Goal: Information Seeking & Learning: Learn about a topic

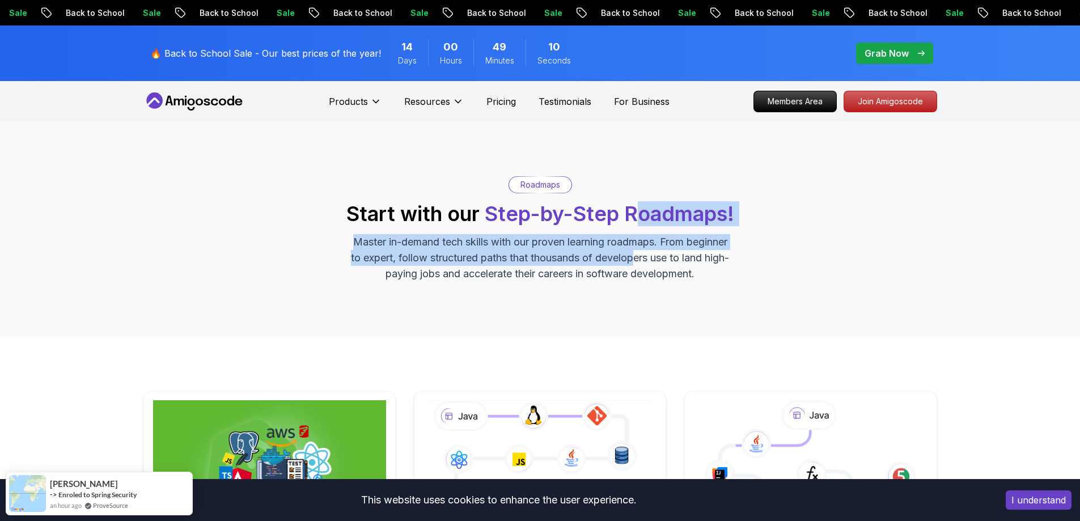
drag, startPoint x: 644, startPoint y: 208, endPoint x: 697, endPoint y: 270, distance: 80.8
click at [693, 269] on div "Roadmaps Start with our Step-by-Step Roadmaps! Master in-demand tech skills wit…" at bounding box center [539, 228] width 793 height 105
click at [787, 264] on div "Roadmaps Start with our Step-by-Step Roadmaps! Master in-demand tech skills wit…" at bounding box center [539, 228] width 793 height 105
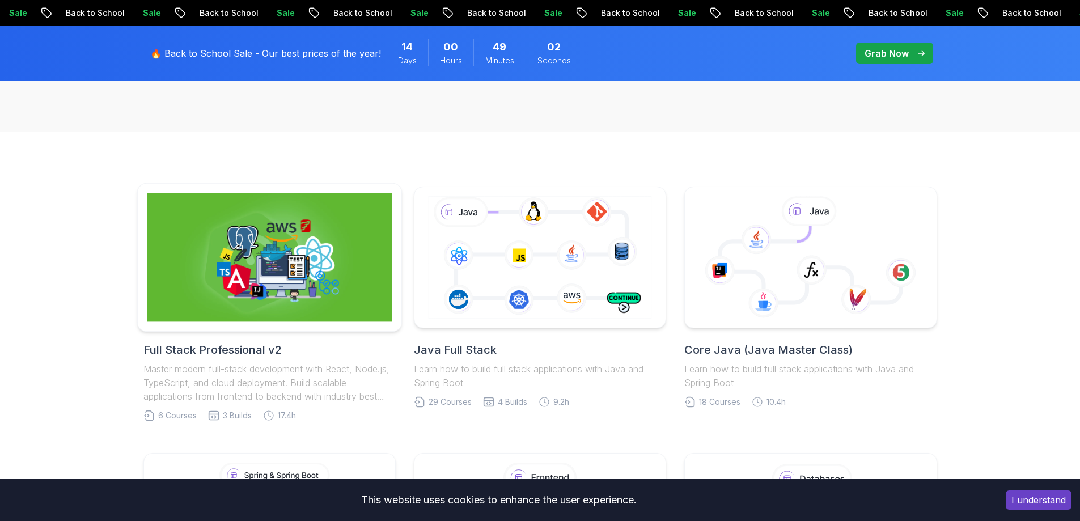
scroll to position [202, 0]
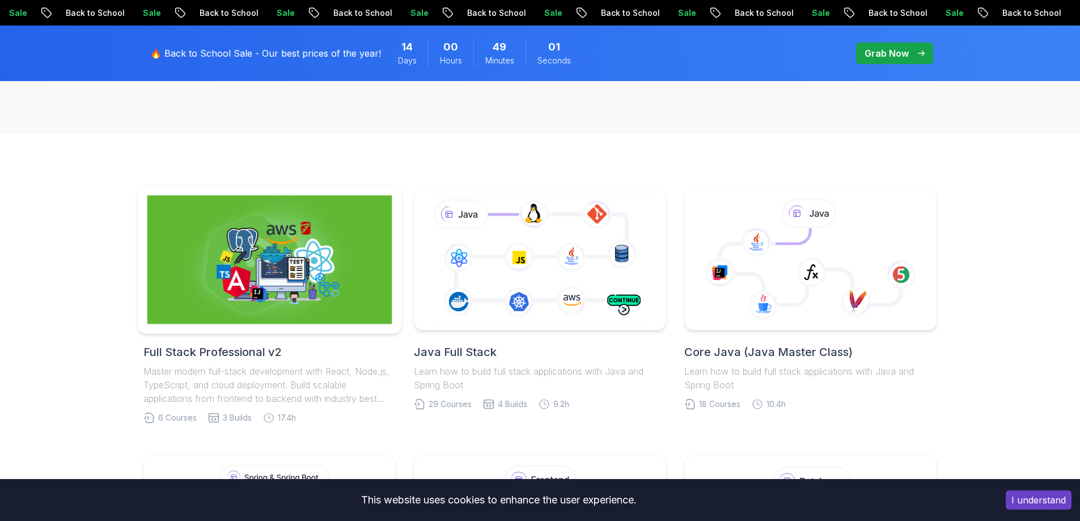
click at [274, 281] on img at bounding box center [269, 260] width 245 height 129
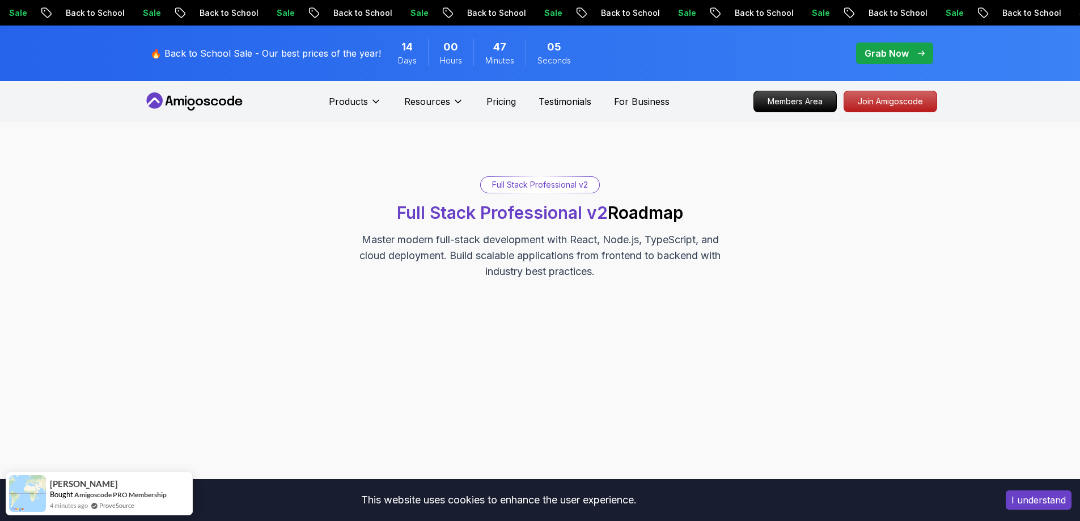
click at [578, 306] on div "Full Stack Professional v2 Full Stack Professional v2 Roadmap Master modern ful…" at bounding box center [539, 307] width 793 height 263
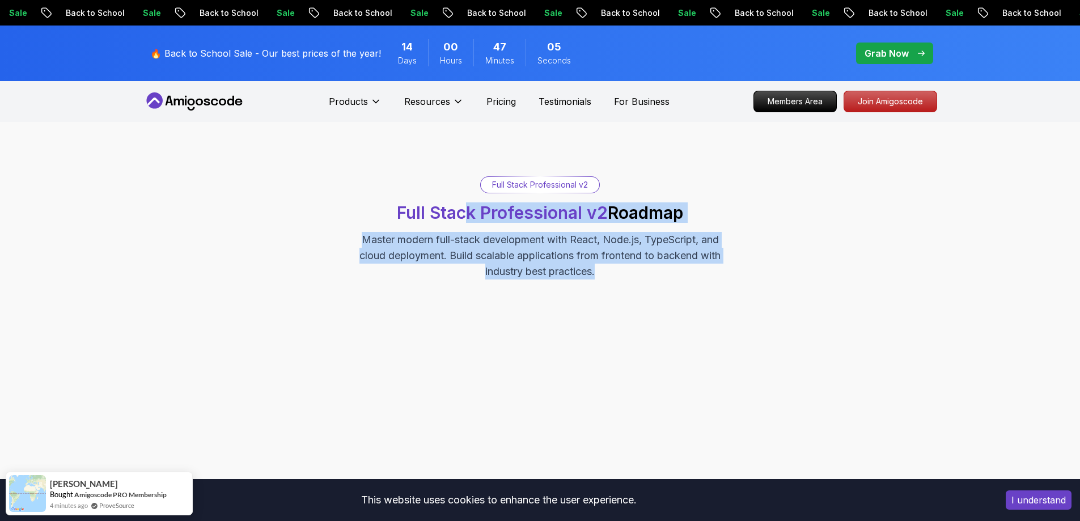
click at [614, 307] on div at bounding box center [540, 369] width 312 height 142
click at [790, 177] on div "Full Stack Professional v2 Full Stack Professional v2 Roadmap Master modern ful…" at bounding box center [539, 227] width 793 height 103
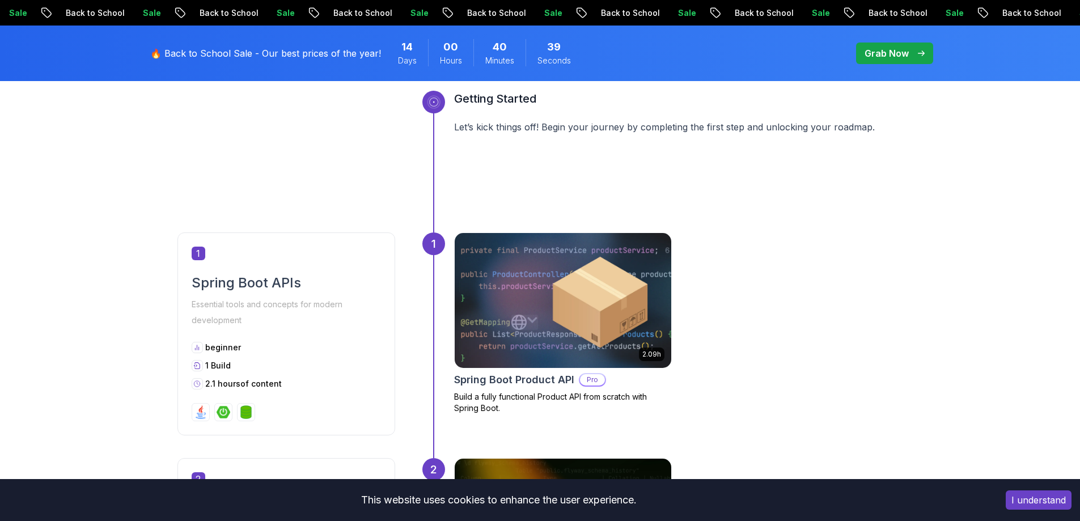
scroll to position [465, 0]
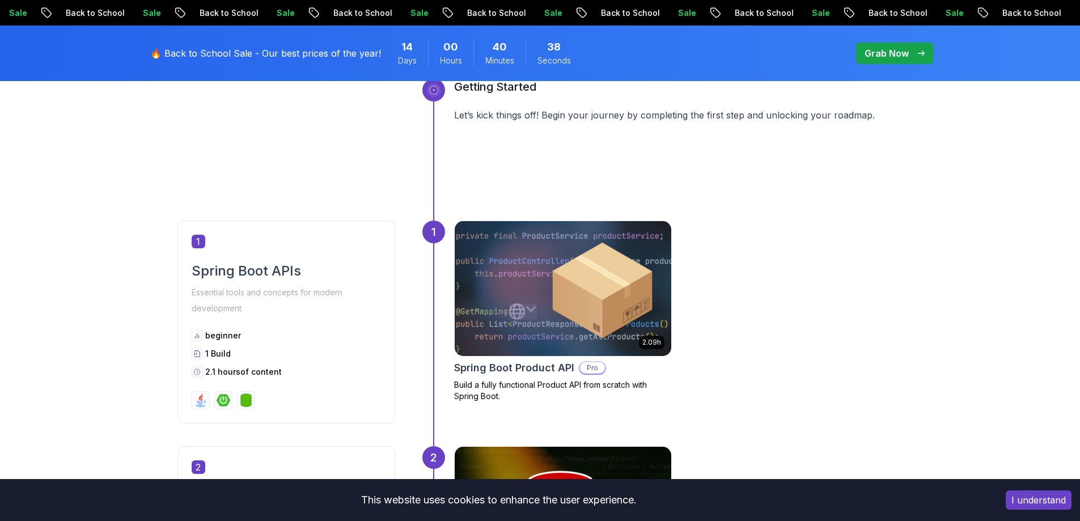
click at [557, 263] on img at bounding box center [562, 289] width 227 height 142
